Goal: Task Accomplishment & Management: Manage account settings

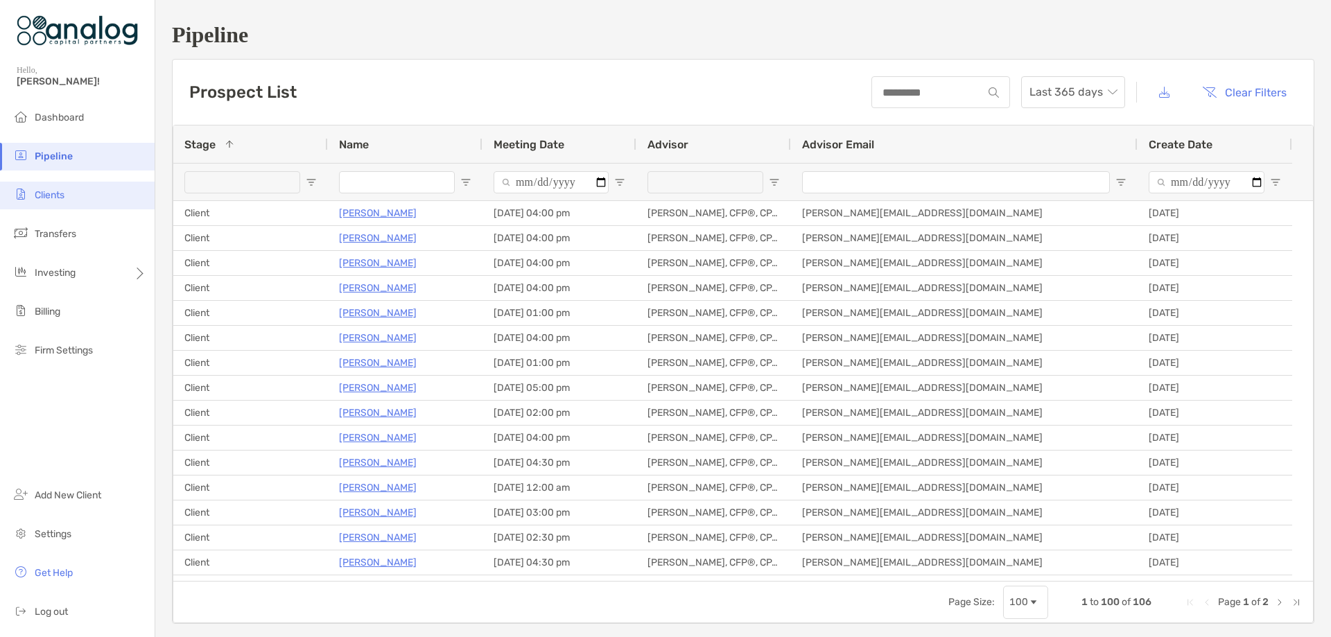
click at [60, 198] on span "Clients" at bounding box center [50, 195] width 30 height 12
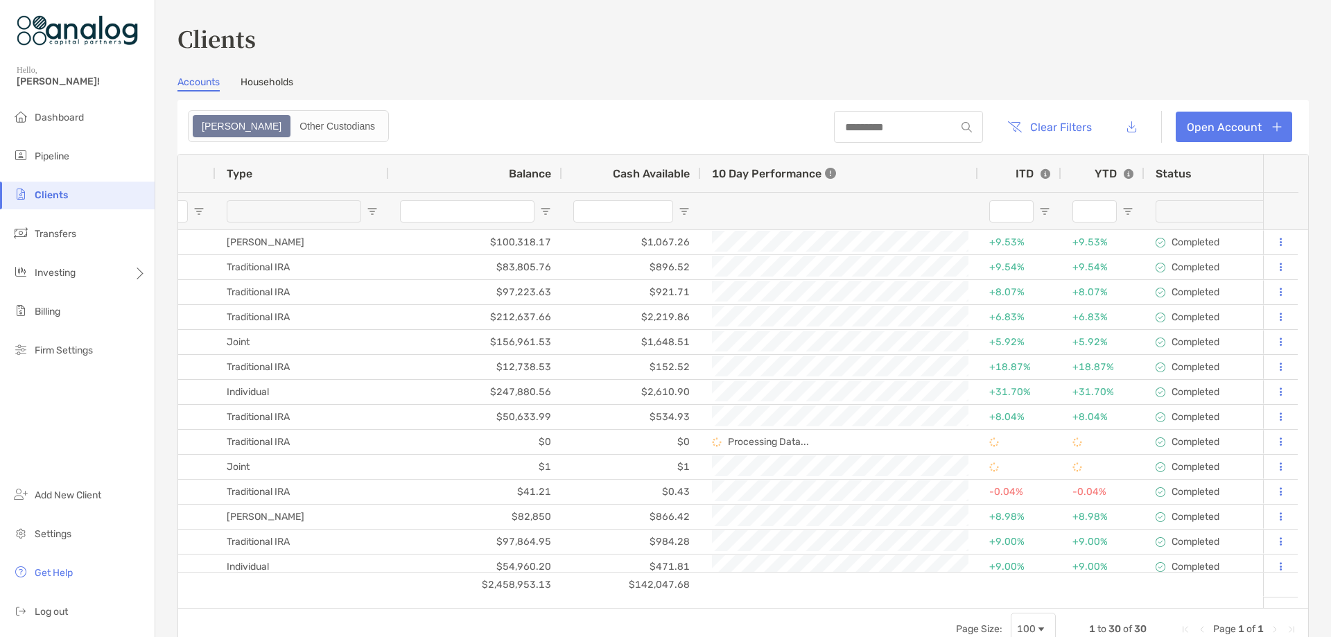
scroll to position [0, 287]
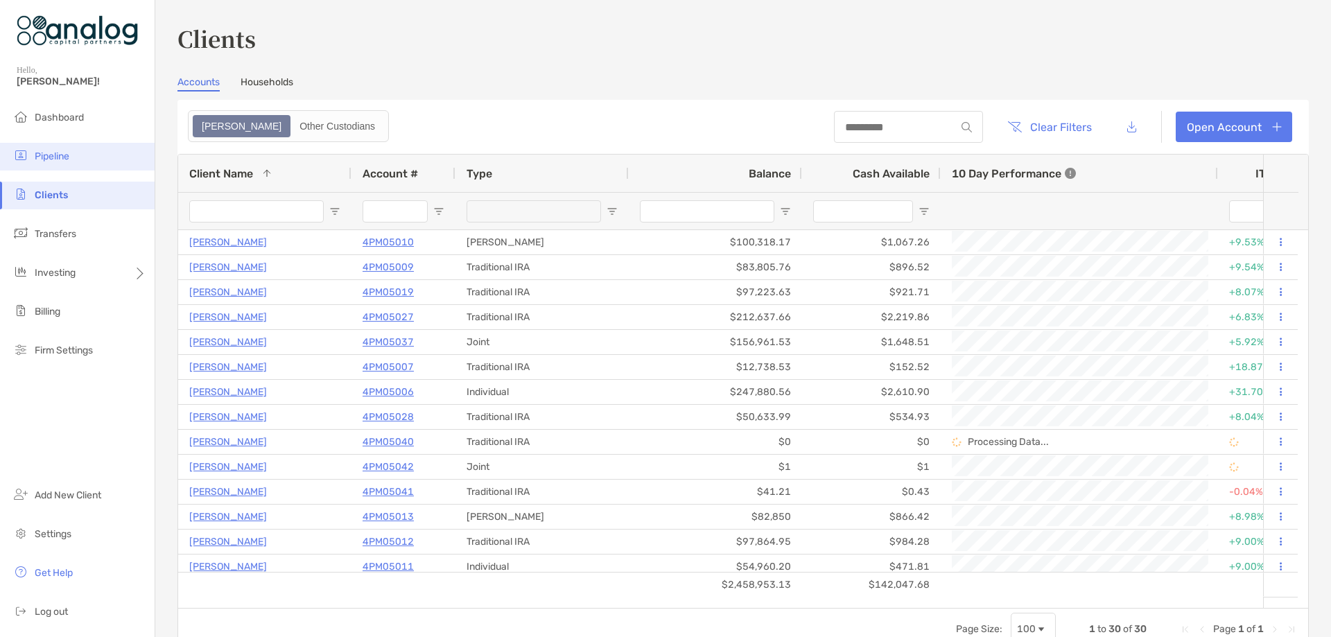
click at [68, 152] on span "Pipeline" at bounding box center [52, 156] width 35 height 12
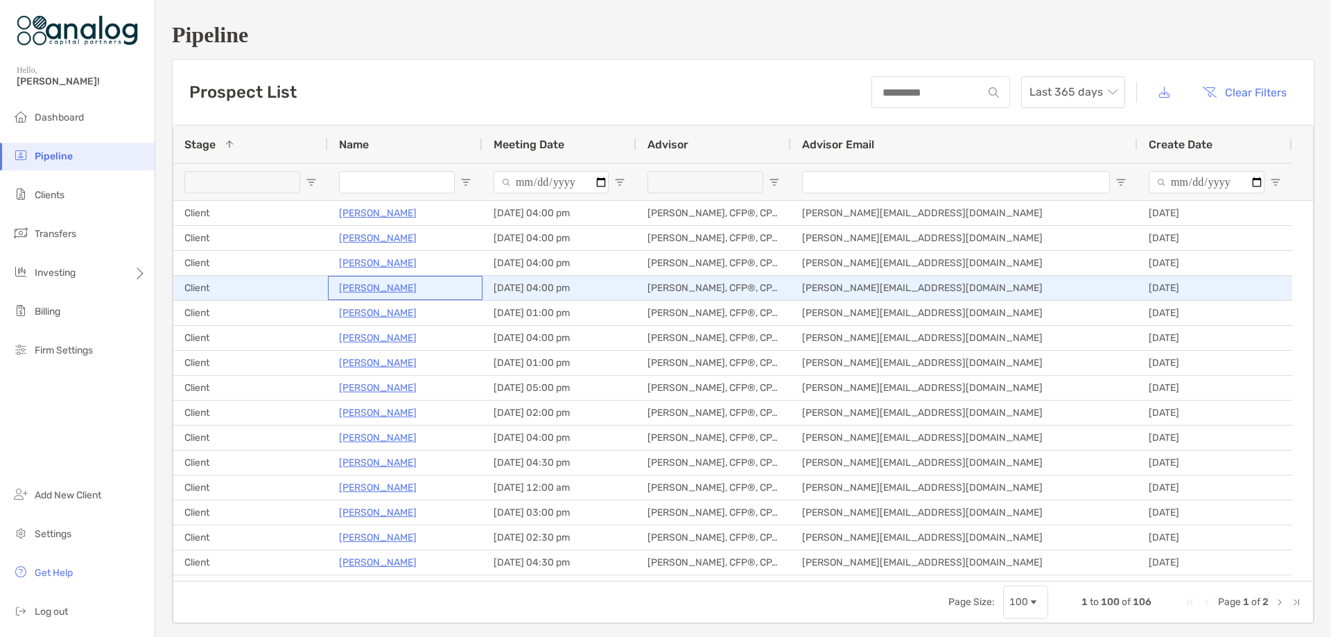
click at [374, 289] on p "Bree Grealis" at bounding box center [378, 287] width 78 height 17
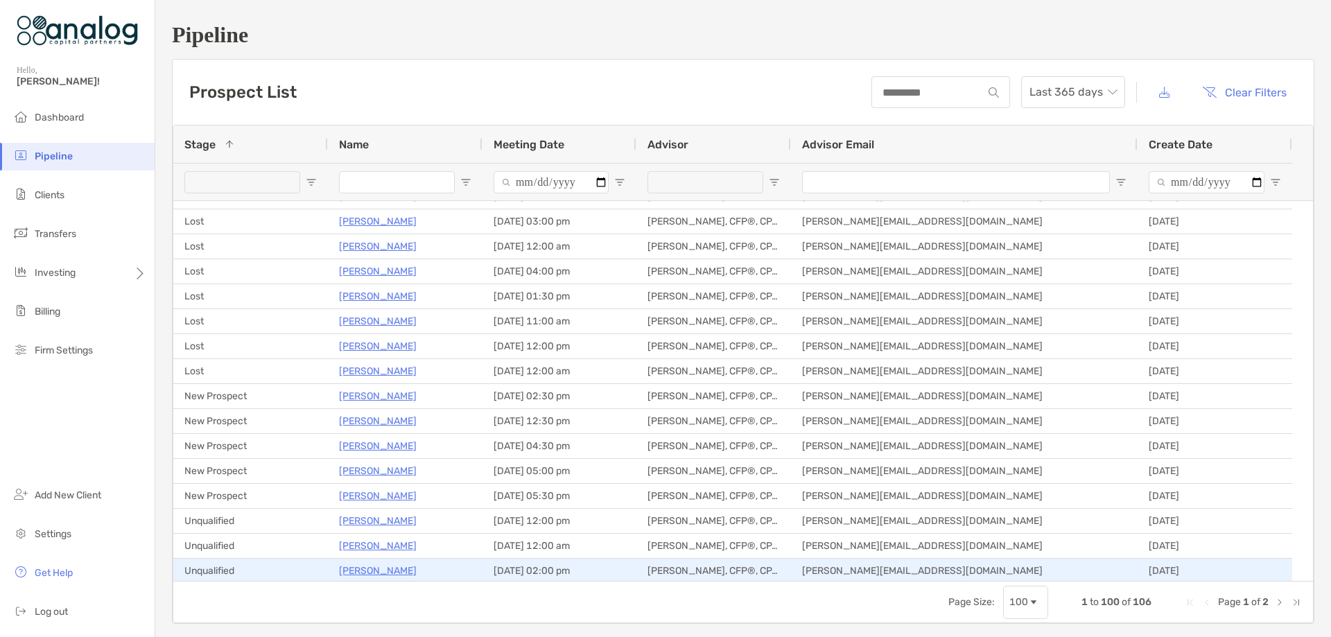
scroll to position [1109, 0]
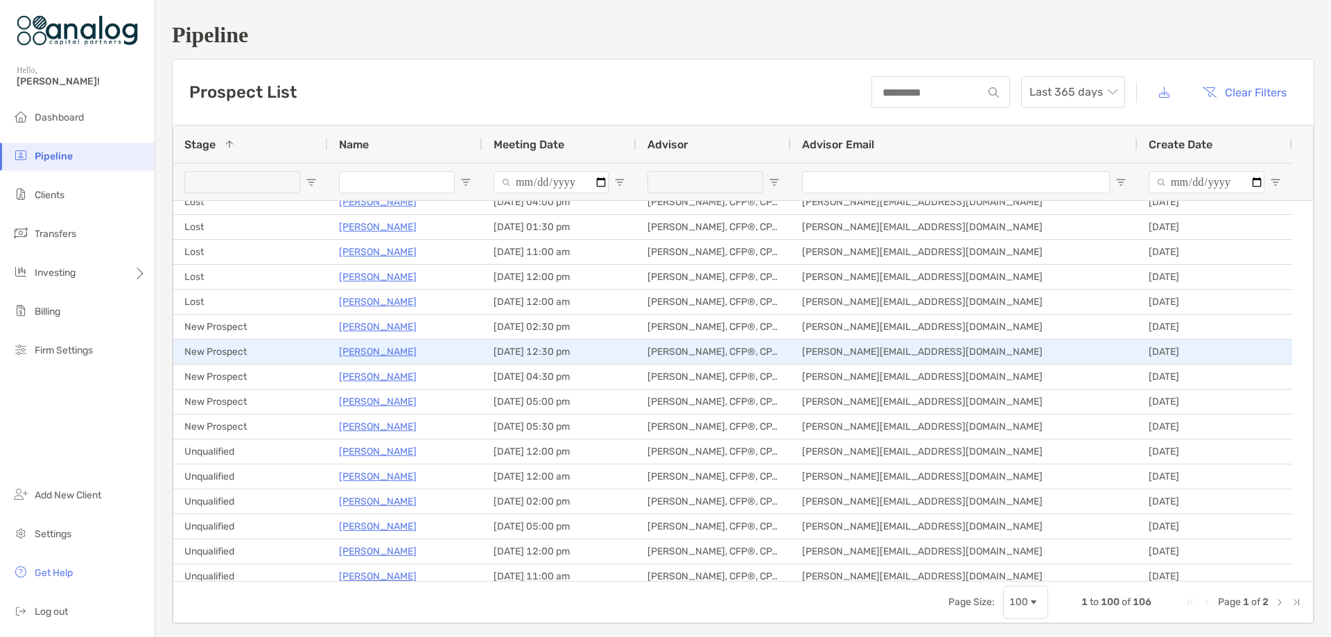
click at [383, 353] on p "John Morgan" at bounding box center [378, 351] width 78 height 17
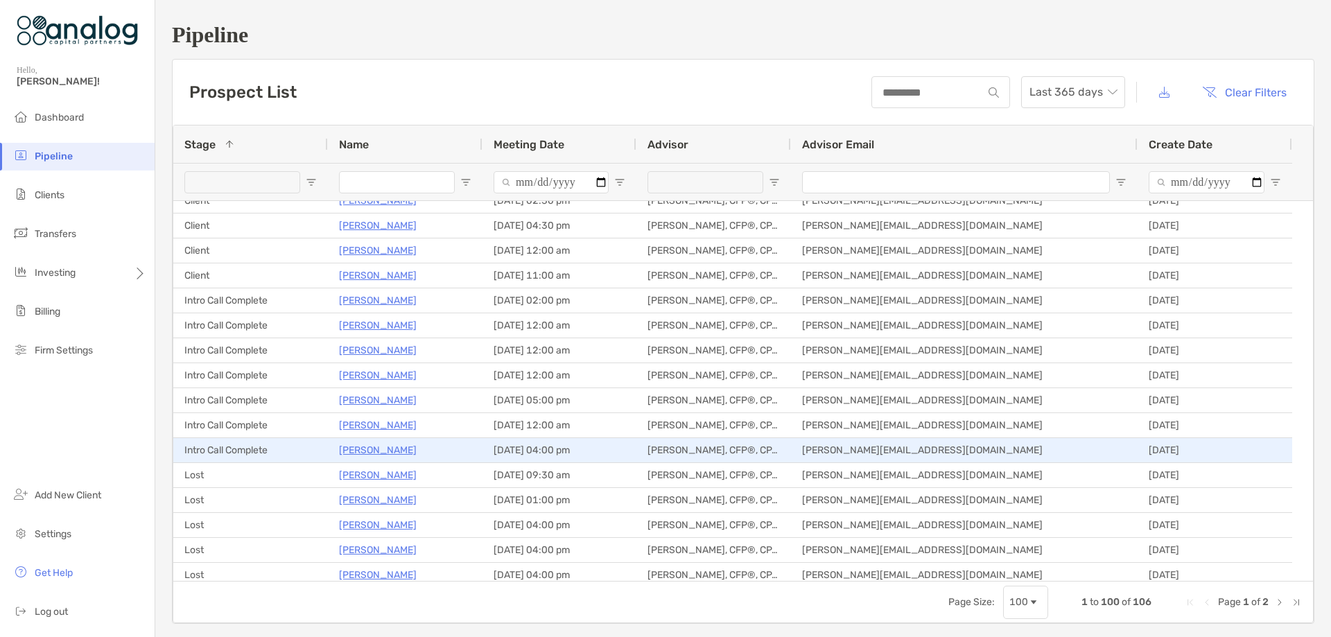
scroll to position [277, 0]
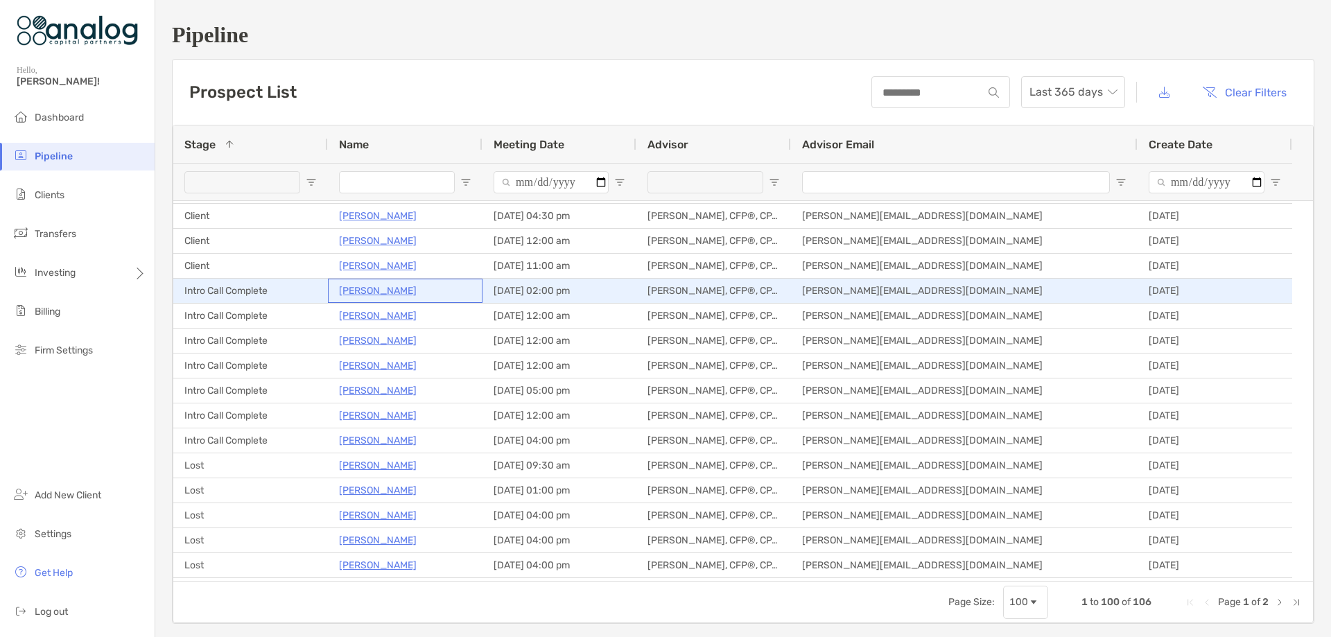
click at [370, 289] on p "[PERSON_NAME]" at bounding box center [378, 290] width 78 height 17
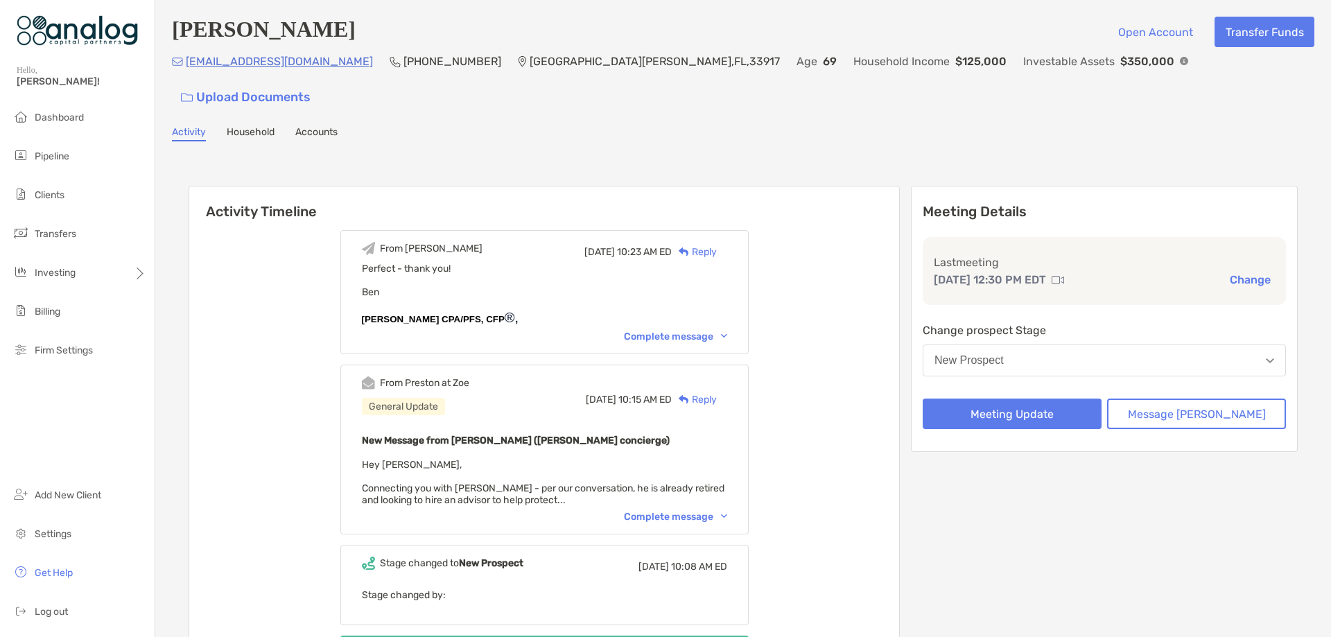
click at [1070, 344] on button "New Prospect" at bounding box center [1104, 360] width 363 height 32
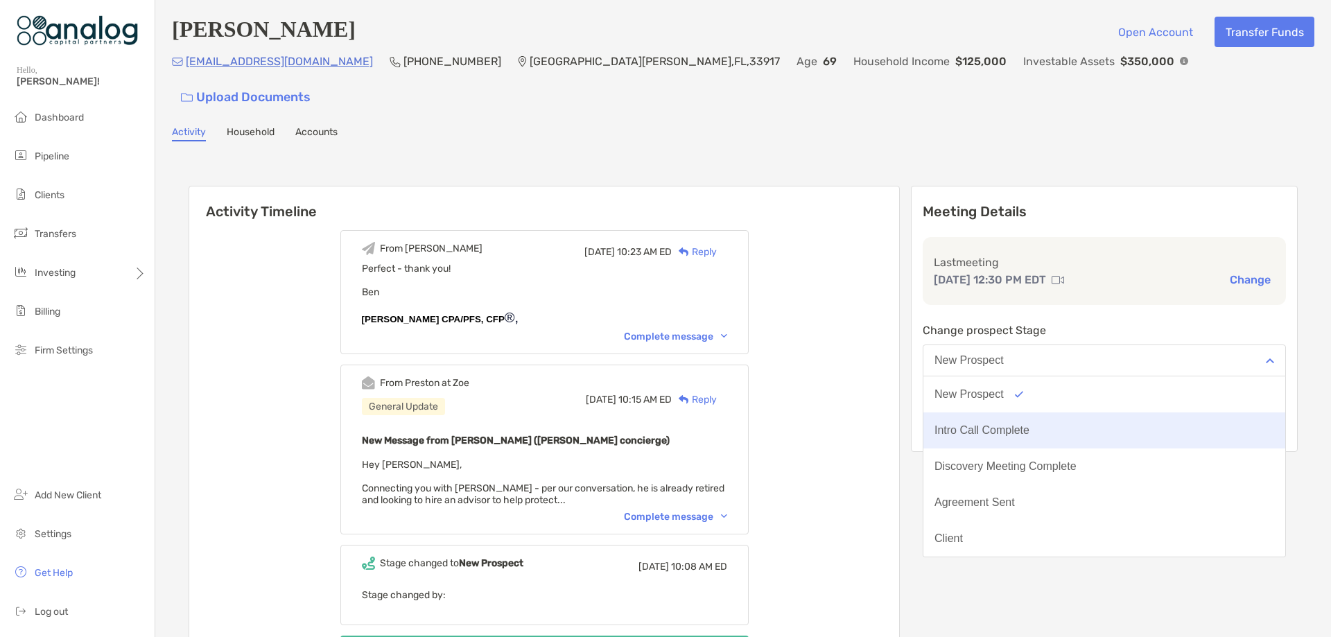
click at [1029, 424] on div "Intro Call Complete" at bounding box center [981, 430] width 95 height 12
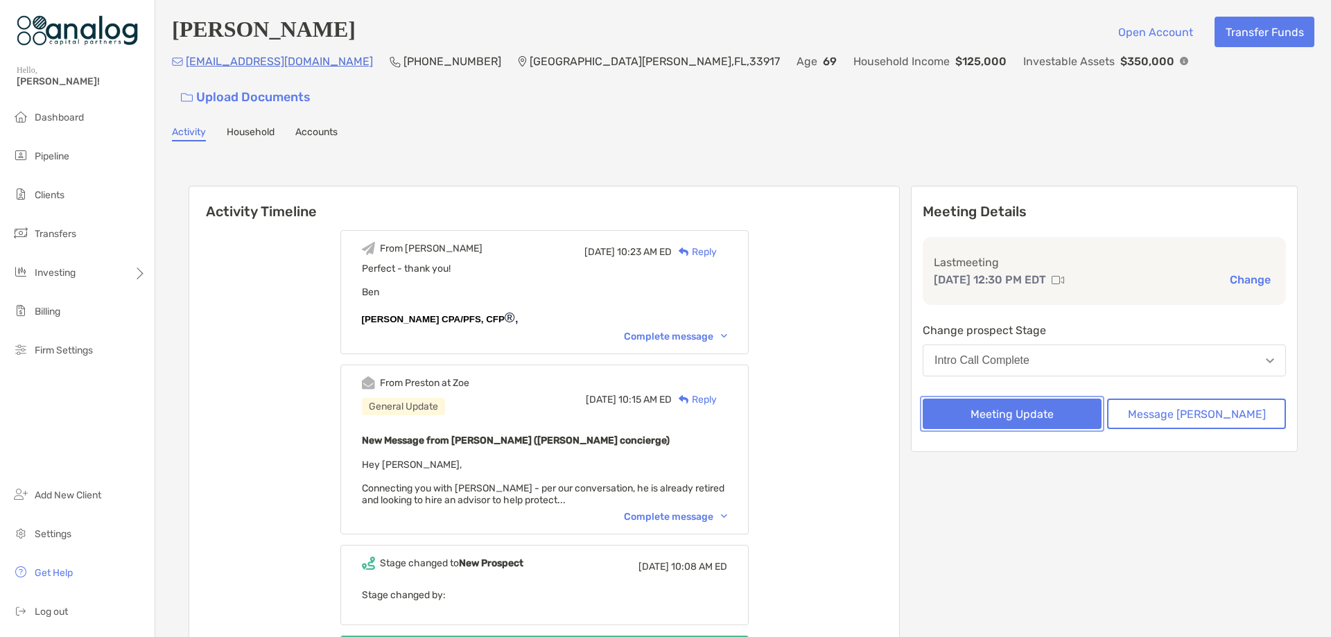
click at [1034, 399] on button "Meeting Update" at bounding box center [1012, 414] width 179 height 30
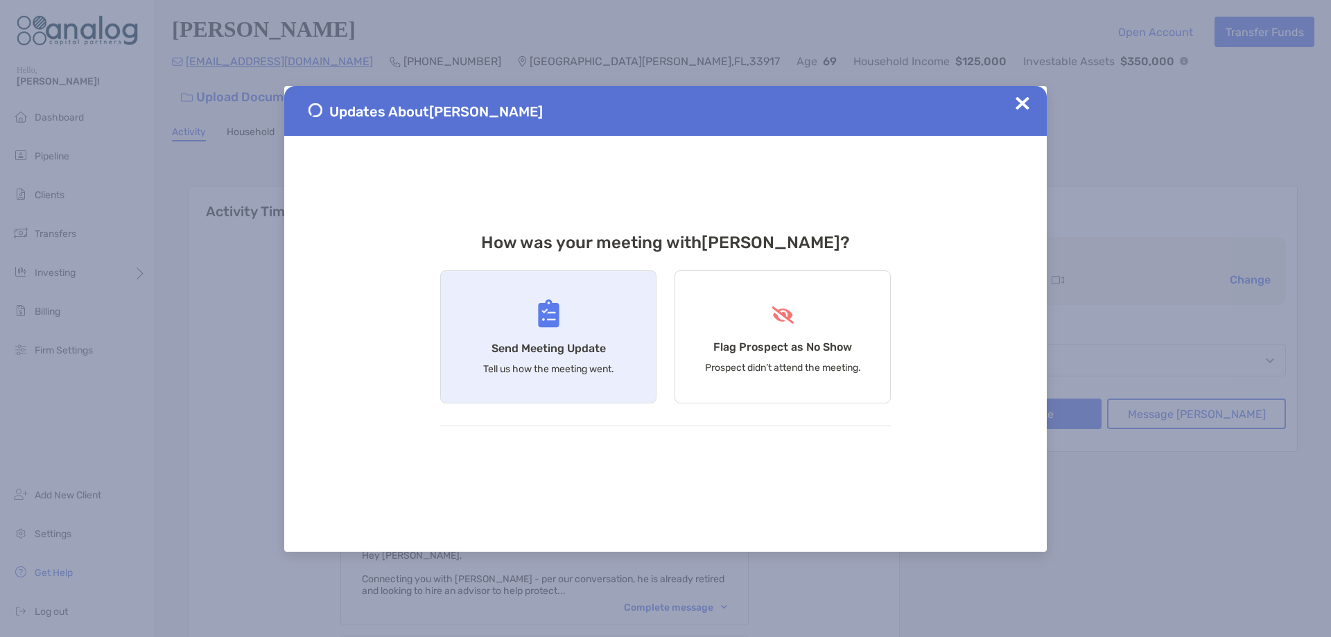
click at [574, 326] on div "Send Meeting Update Tell us how the meeting went." at bounding box center [548, 336] width 216 height 133
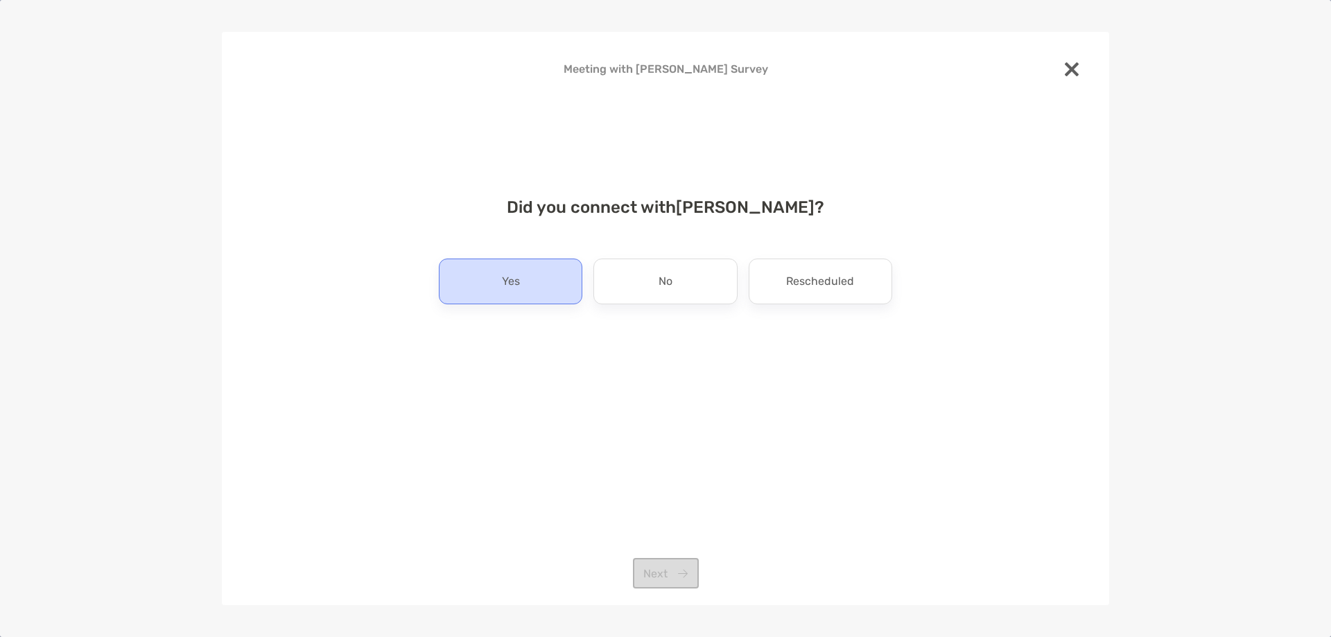
click at [549, 272] on div "Yes" at bounding box center [510, 282] width 143 height 46
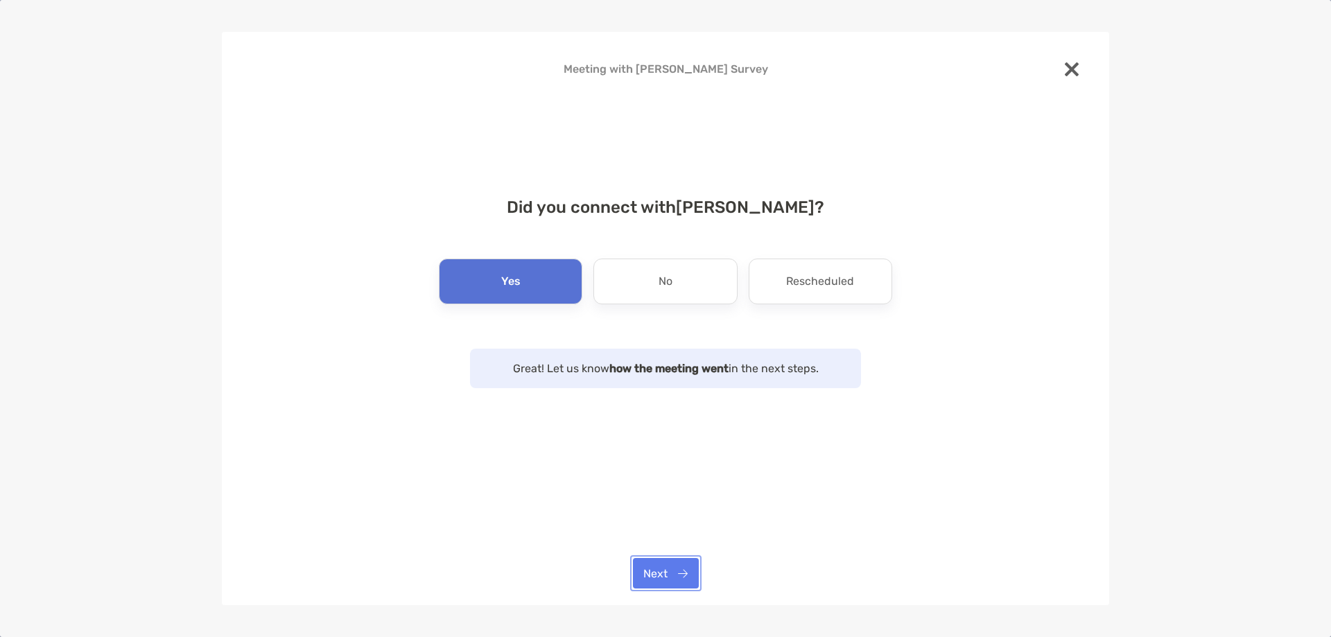
click at [669, 562] on button "Next" at bounding box center [666, 573] width 66 height 30
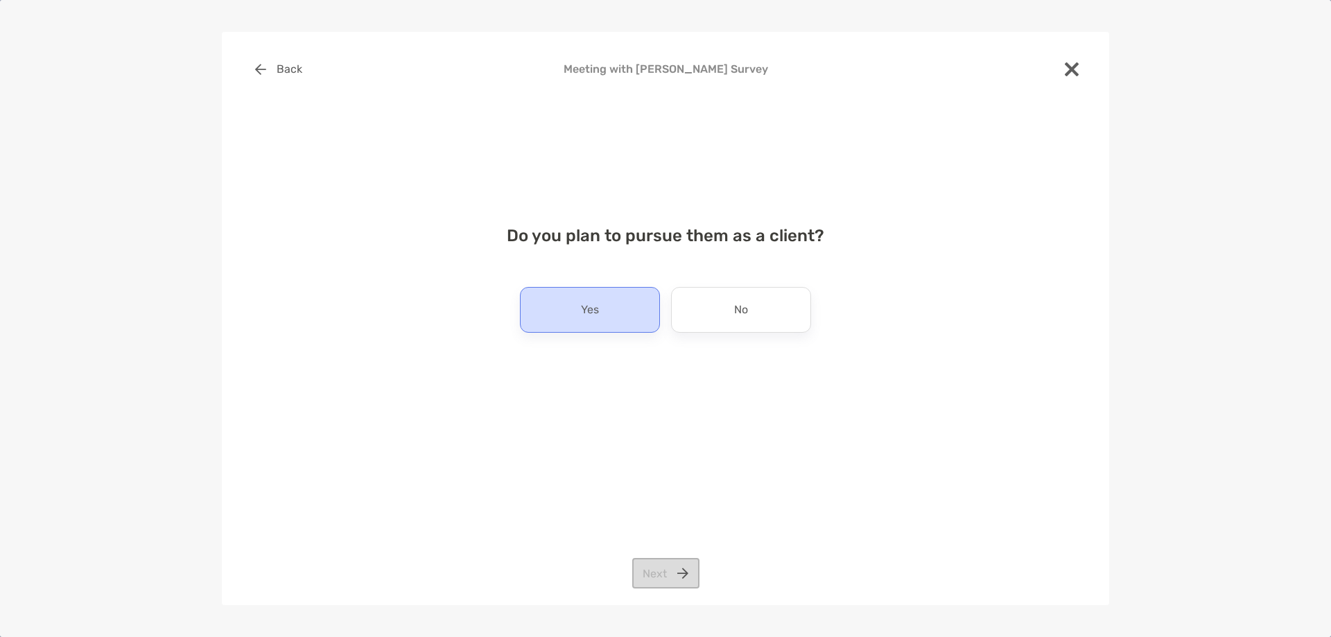
click at [615, 311] on div "Yes" at bounding box center [590, 310] width 140 height 46
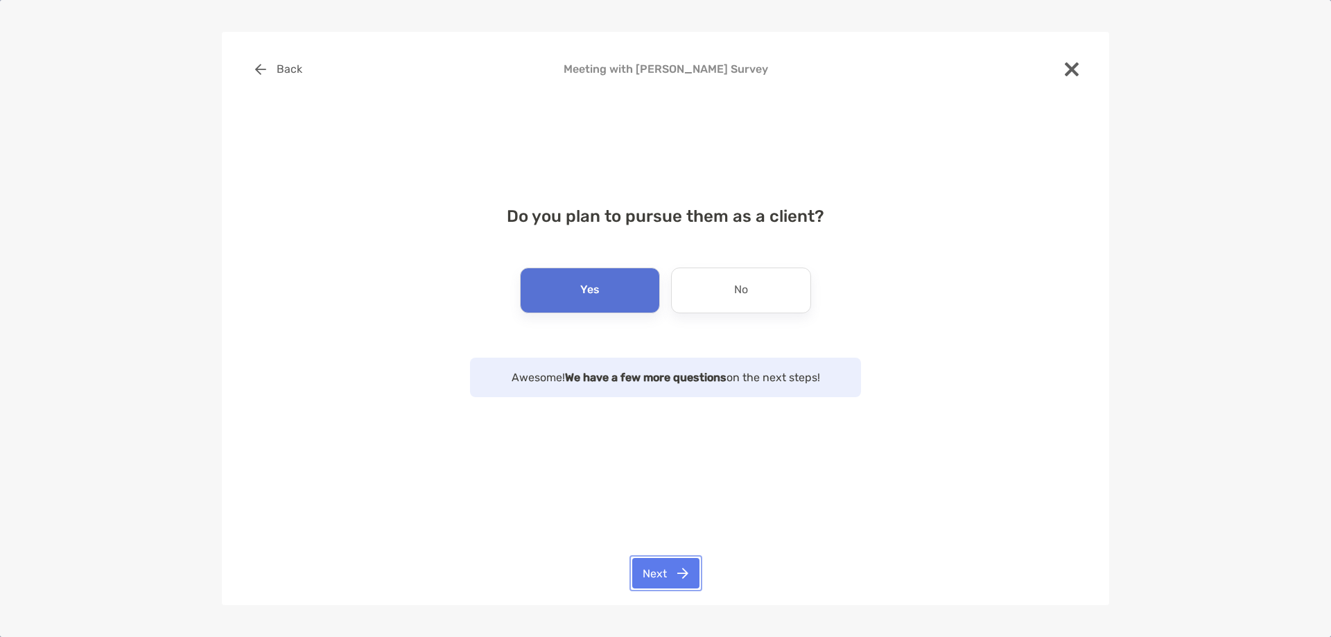
click at [666, 572] on button "Next" at bounding box center [665, 573] width 67 height 30
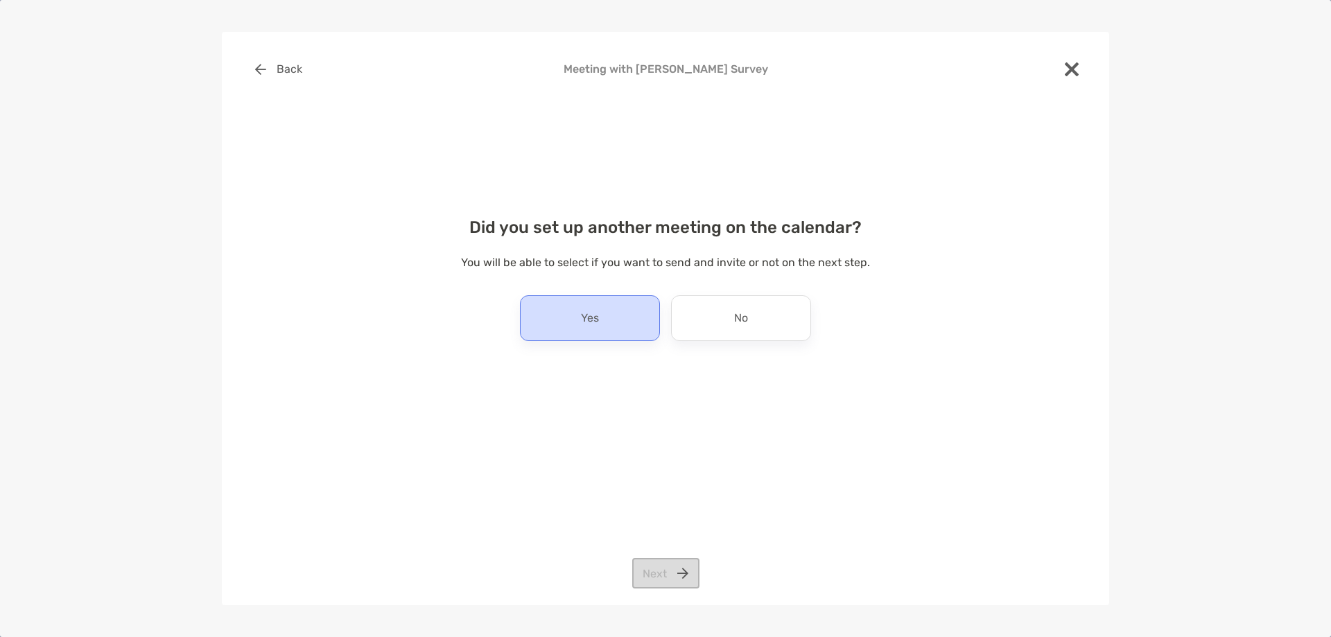
click at [620, 331] on div "Yes" at bounding box center [590, 318] width 140 height 46
click at [663, 565] on button "Next" at bounding box center [665, 573] width 67 height 30
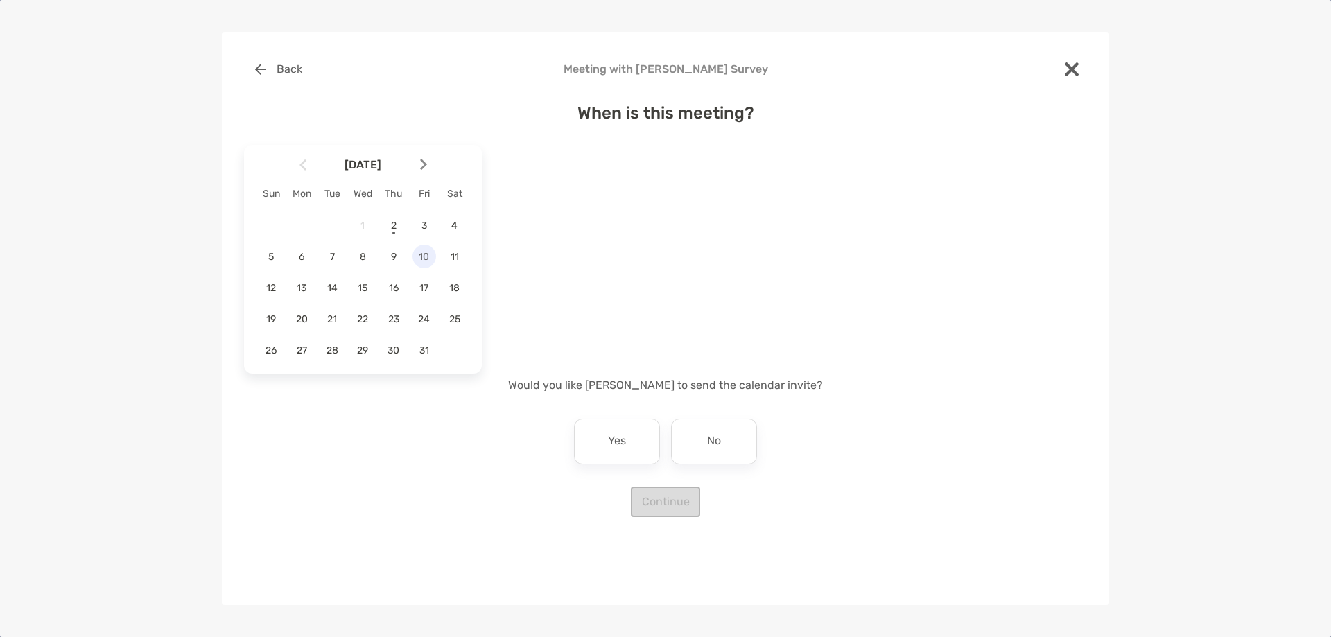
click at [420, 260] on span "10" at bounding box center [424, 257] width 24 height 12
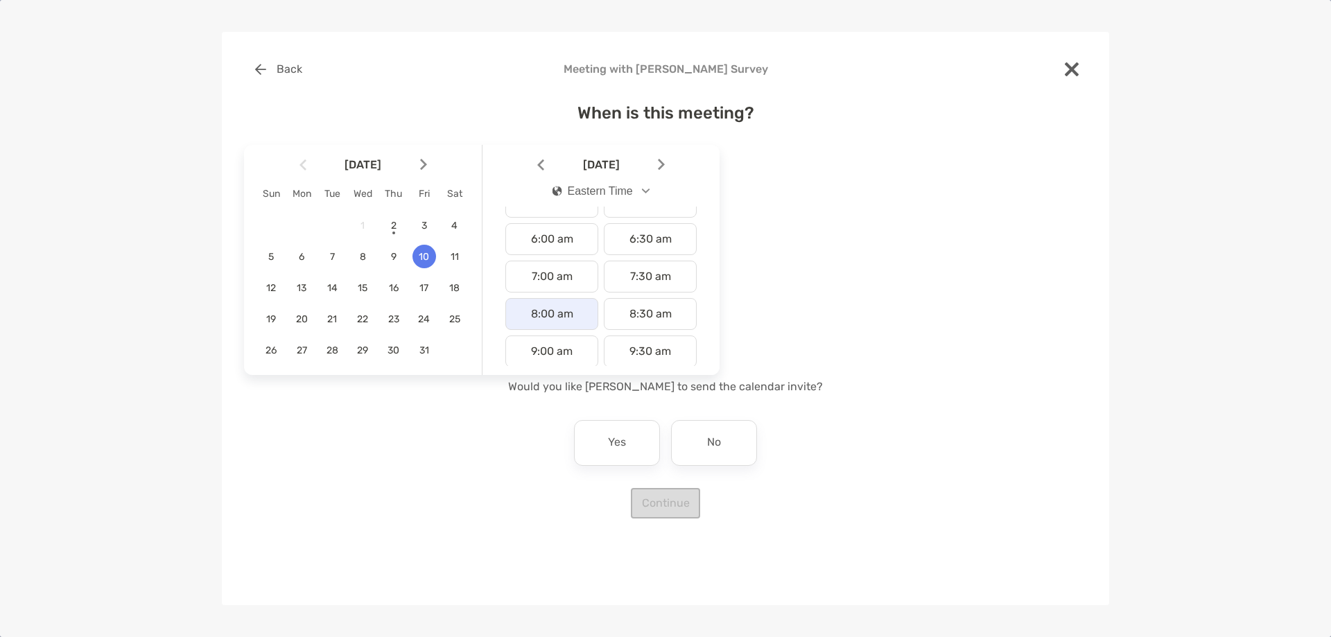
scroll to position [416, 0]
click at [575, 324] on div "2:00 pm" at bounding box center [551, 331] width 93 height 32
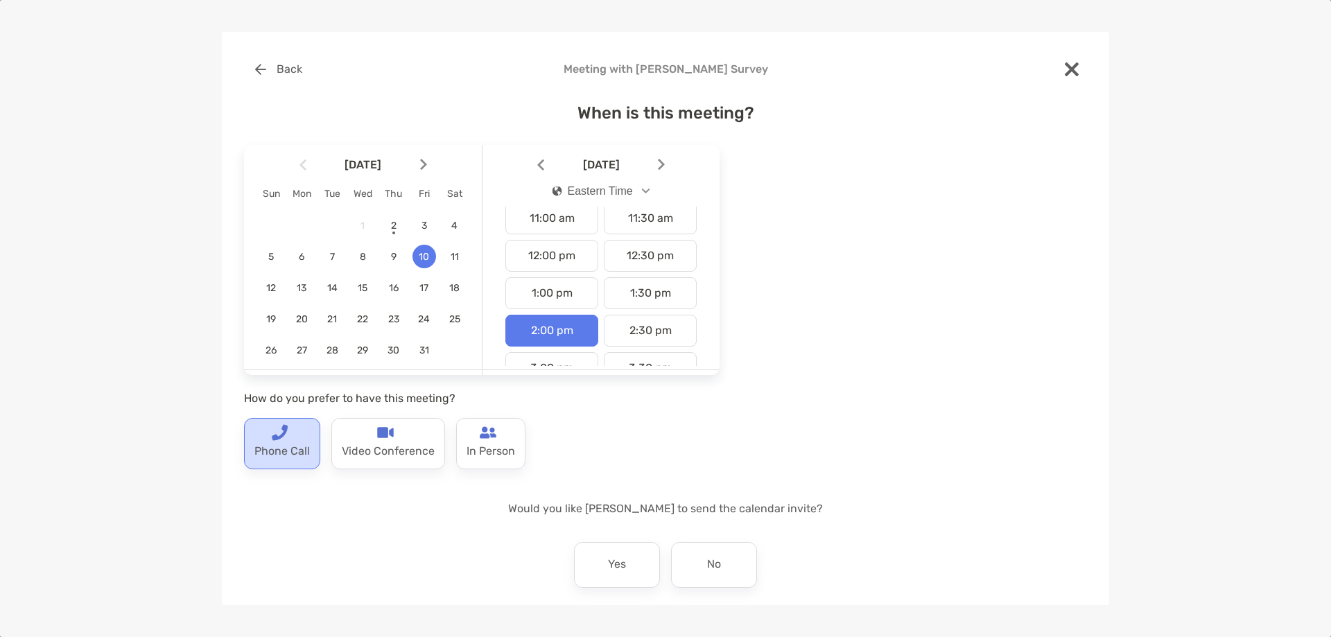
click at [273, 451] on p "Phone Call" at bounding box center [281, 452] width 55 height 22
click at [303, 451] on p "Phone Call" at bounding box center [282, 452] width 56 height 22
click at [376, 444] on p "Video Conference" at bounding box center [388, 452] width 93 height 22
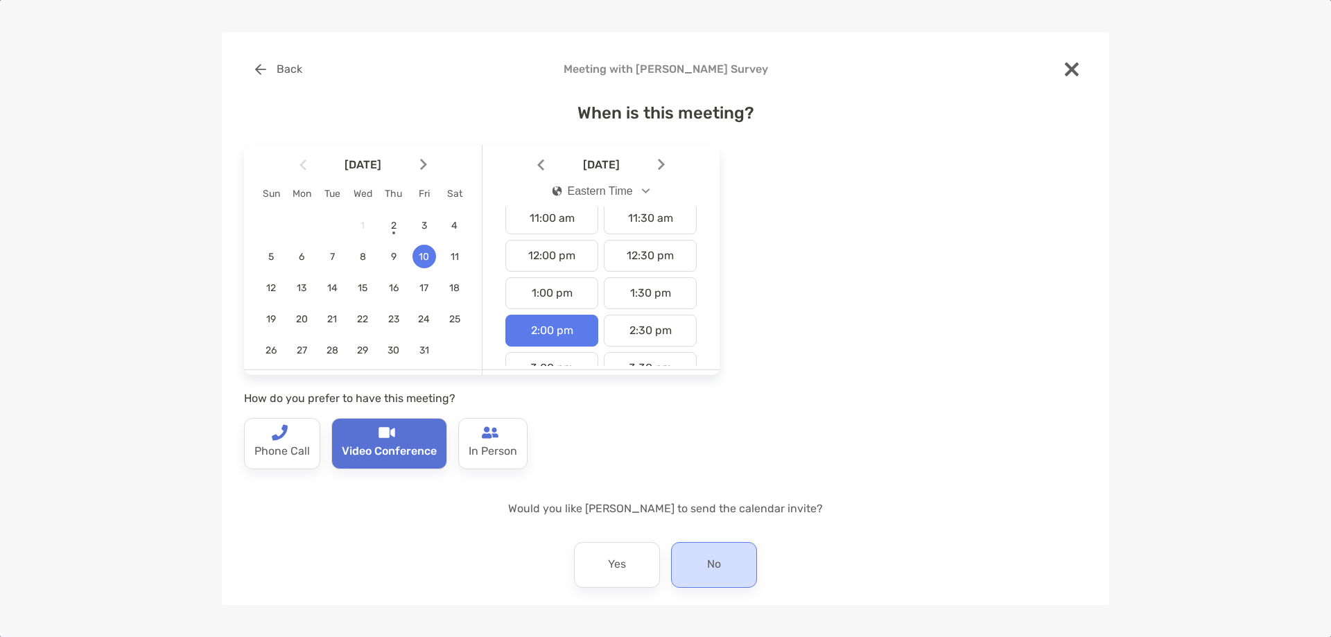
click at [675, 564] on div "No" at bounding box center [714, 565] width 86 height 46
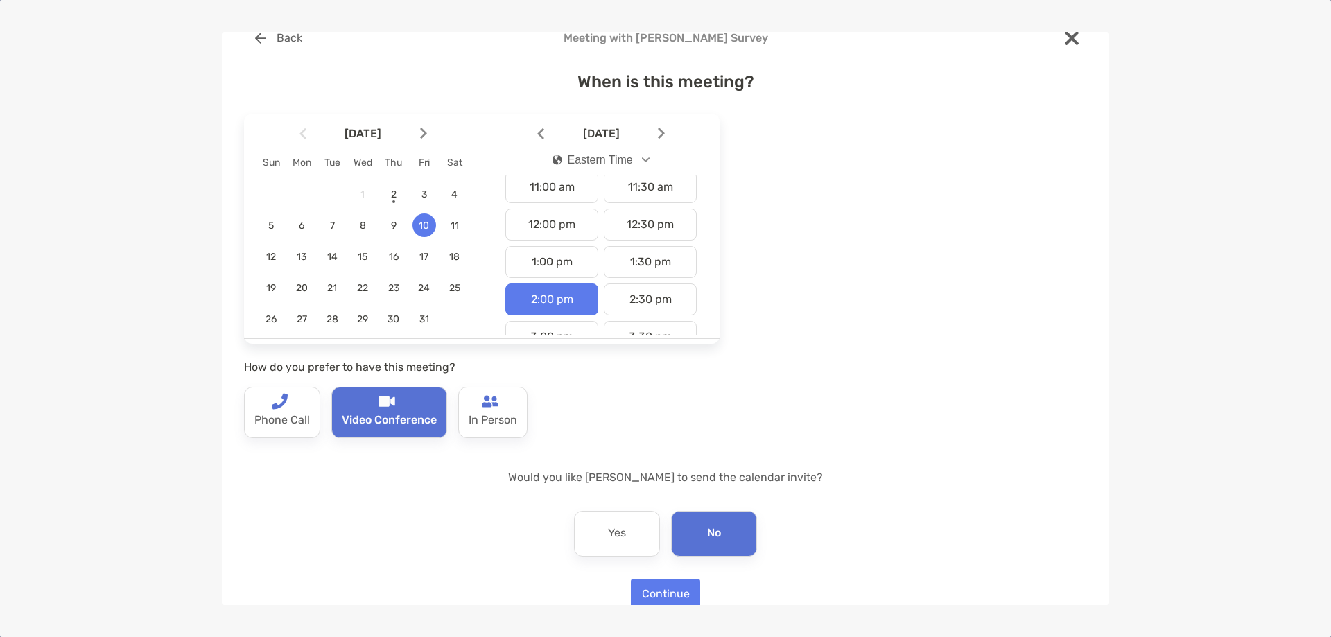
scroll to position [58, 0]
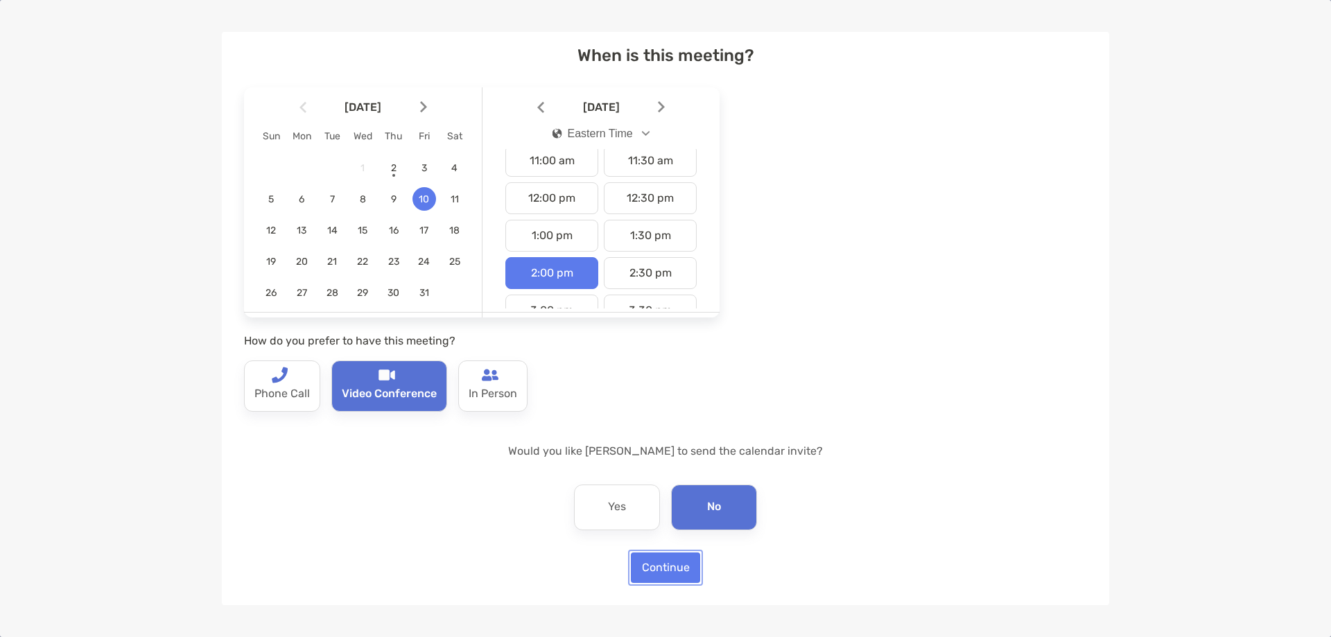
click at [677, 566] on button "Continue" at bounding box center [665, 567] width 69 height 30
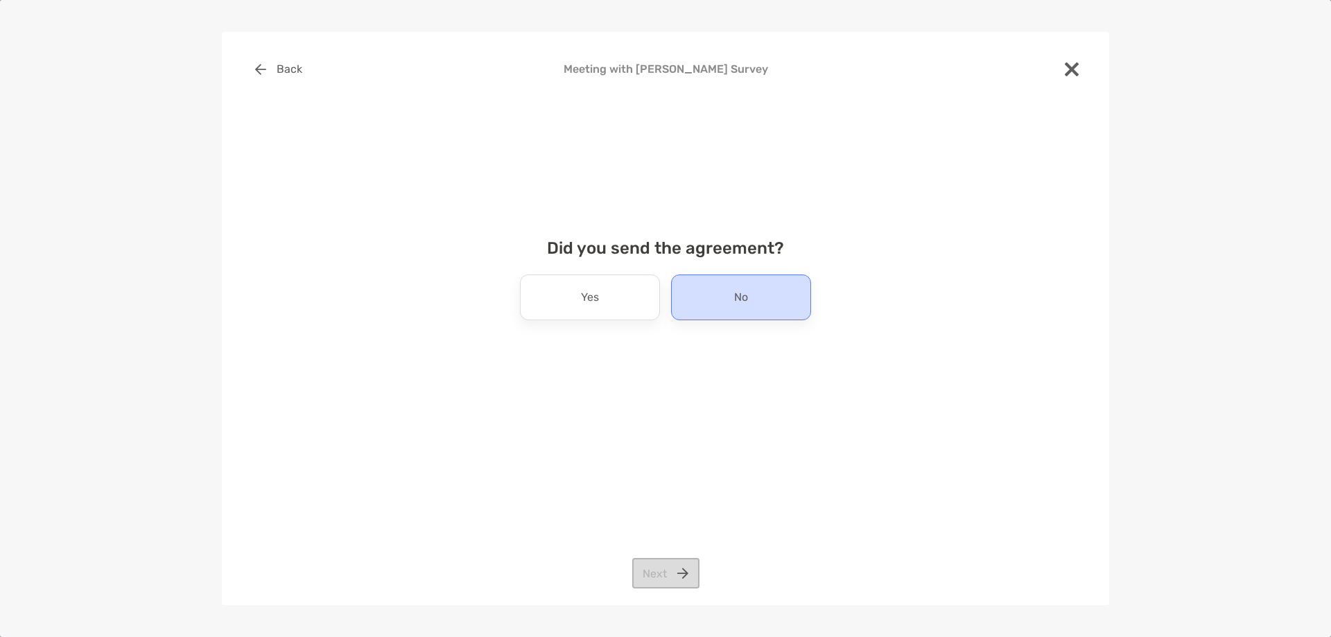
click at [724, 302] on div "No" at bounding box center [741, 297] width 140 height 46
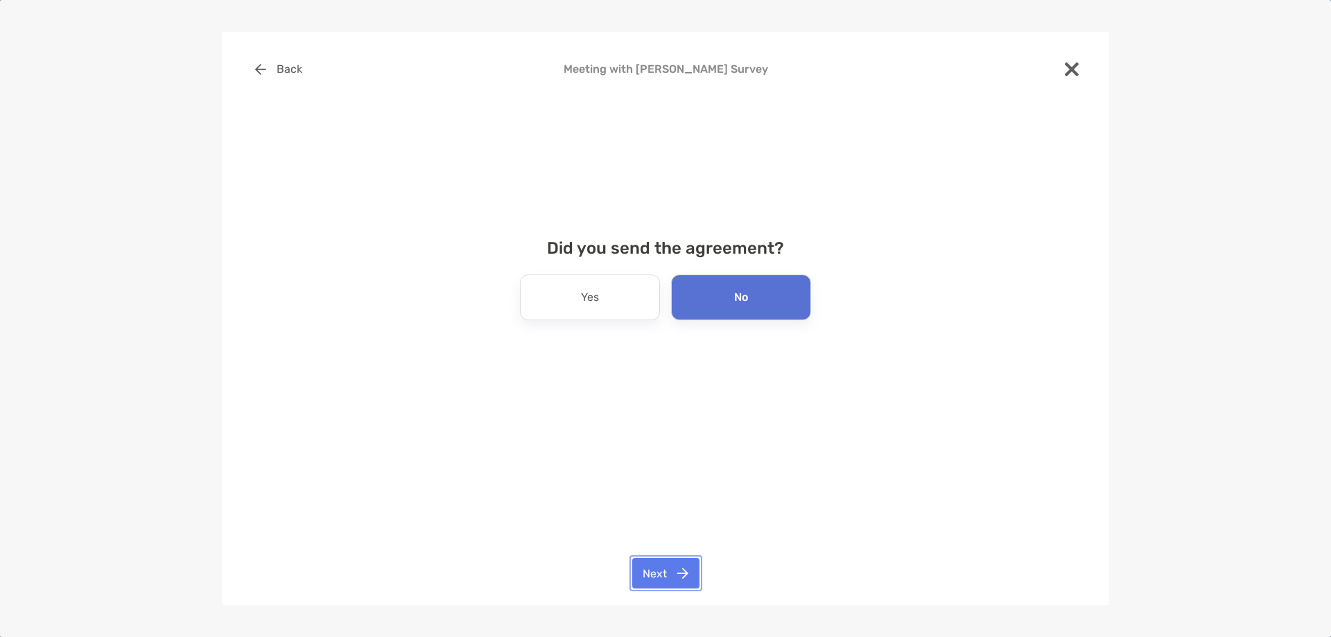
click at [670, 571] on button "Next" at bounding box center [665, 573] width 67 height 30
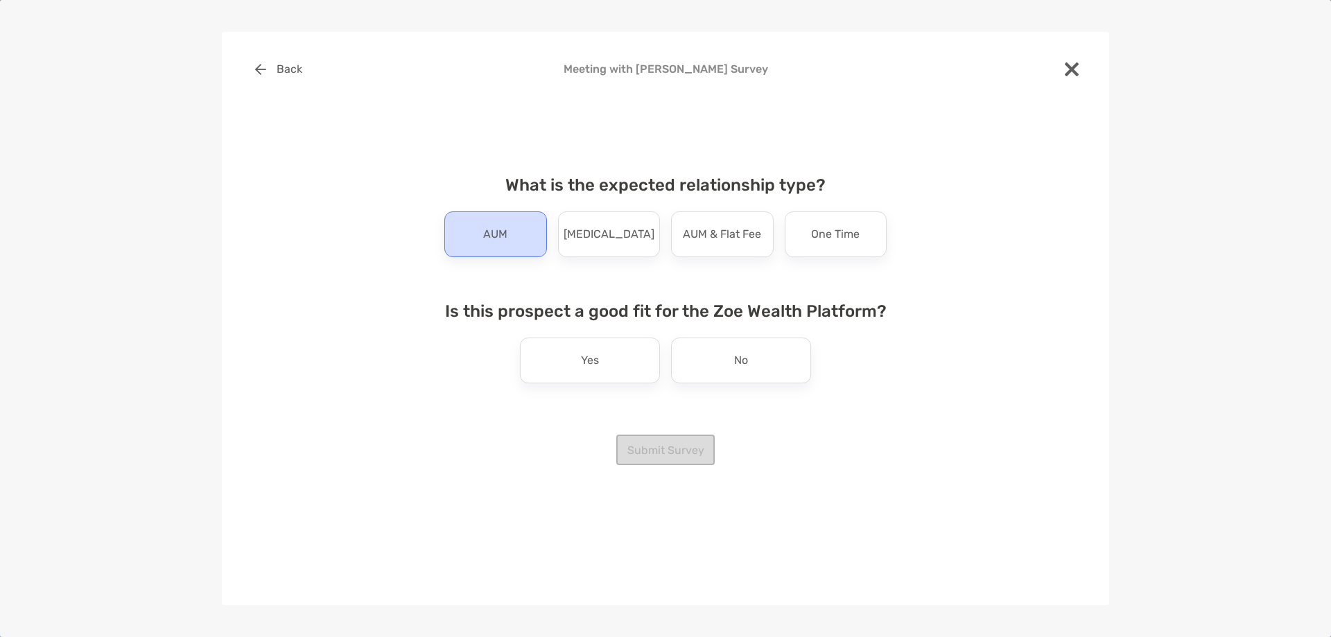
click at [496, 242] on p "AUM" at bounding box center [495, 234] width 24 height 22
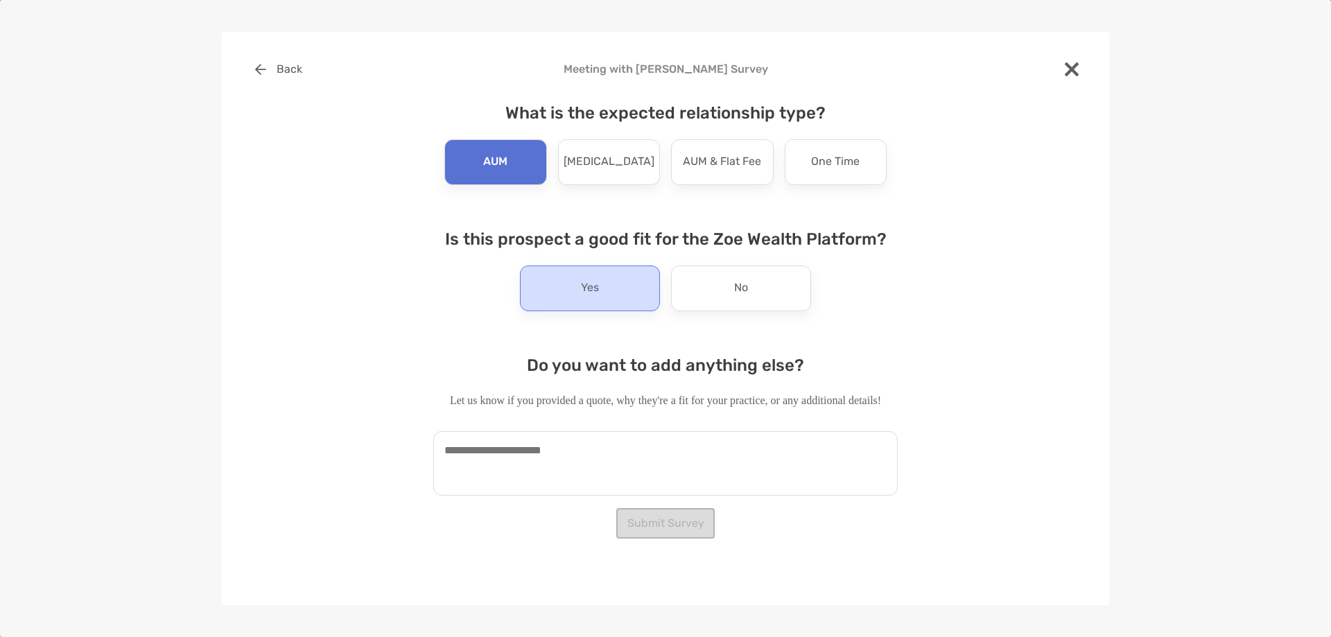
click at [577, 295] on div "Yes" at bounding box center [590, 288] width 140 height 46
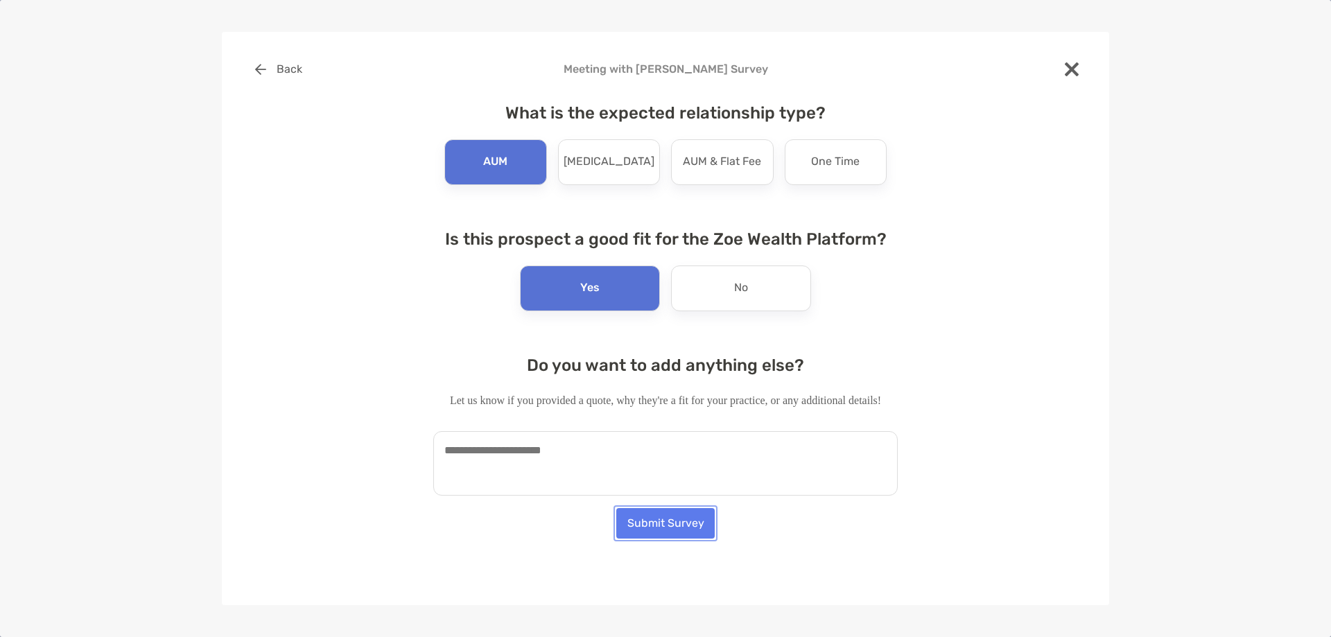
click at [648, 521] on button "Submit Survey" at bounding box center [665, 523] width 98 height 30
